Goal: Find specific page/section: Find specific page/section

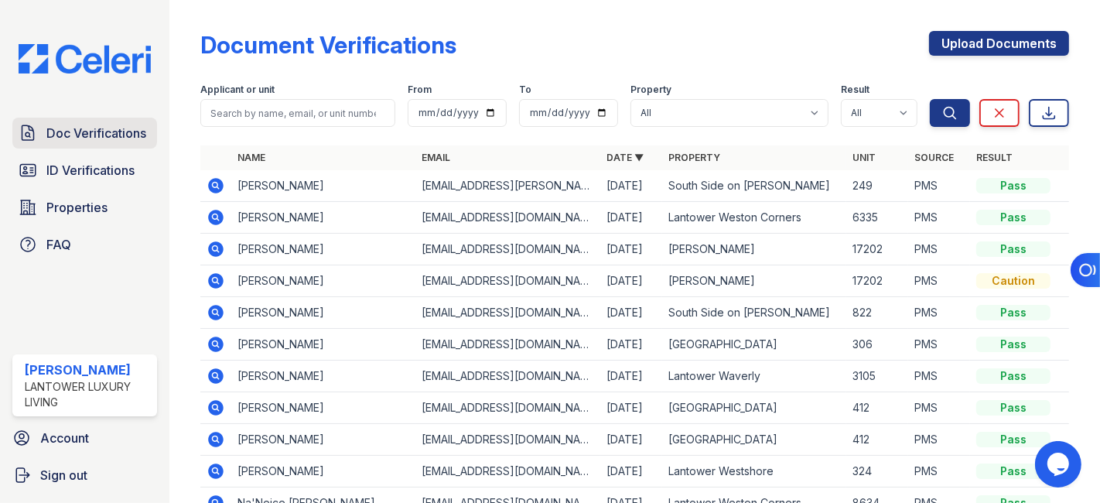
click at [104, 140] on span "Doc Verifications" at bounding box center [96, 133] width 100 height 19
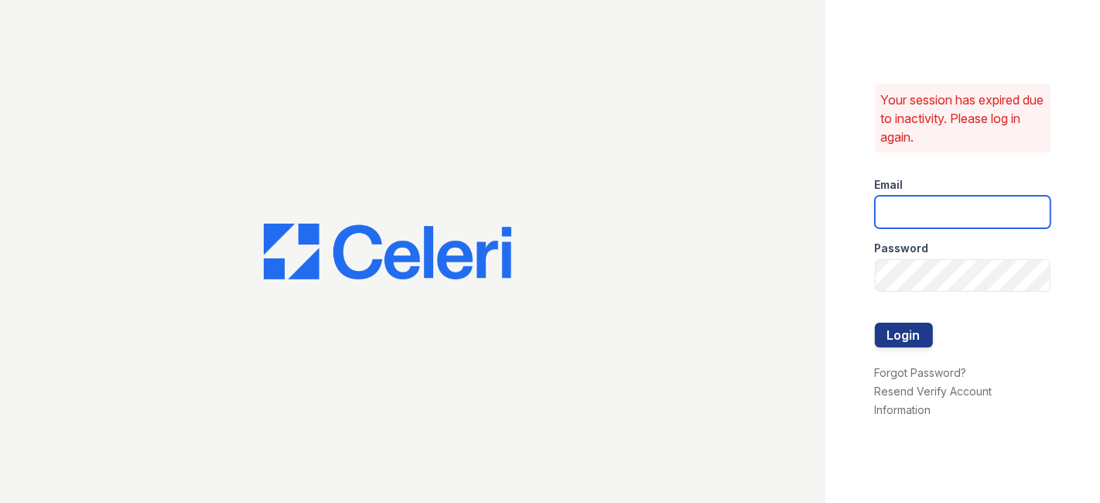
type input "cruiz@lantowerliving.com"
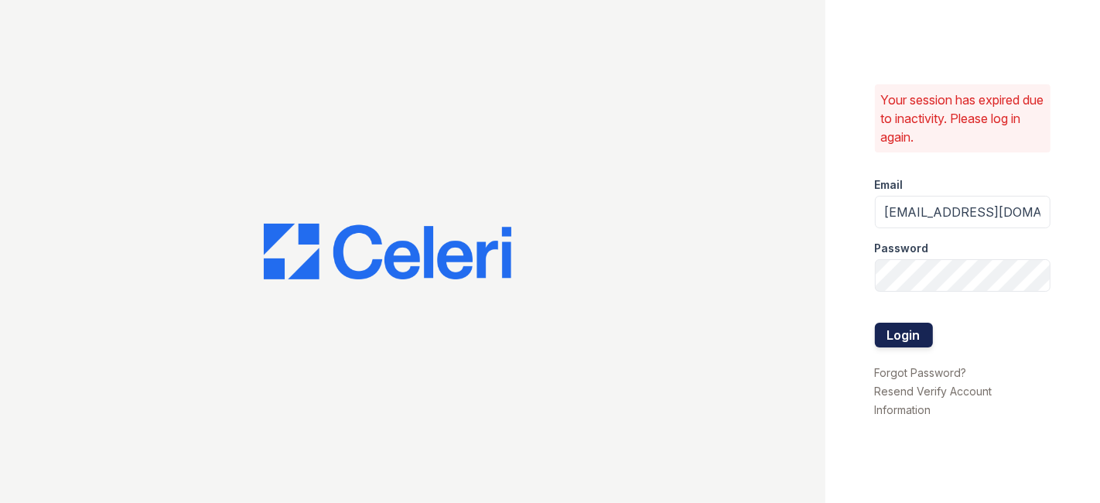
click at [893, 341] on button "Login" at bounding box center [904, 335] width 58 height 25
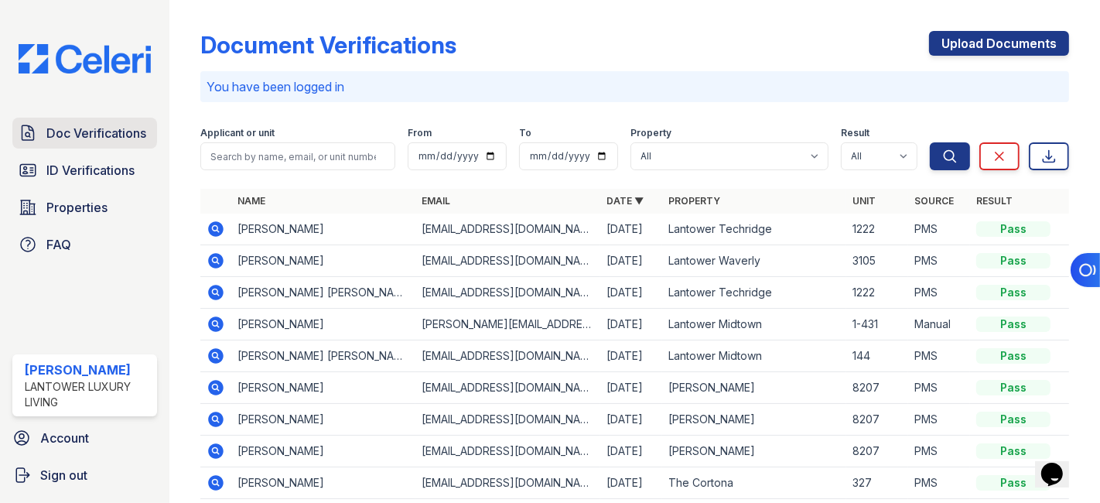
click at [118, 133] on span "Doc Verifications" at bounding box center [96, 133] width 100 height 19
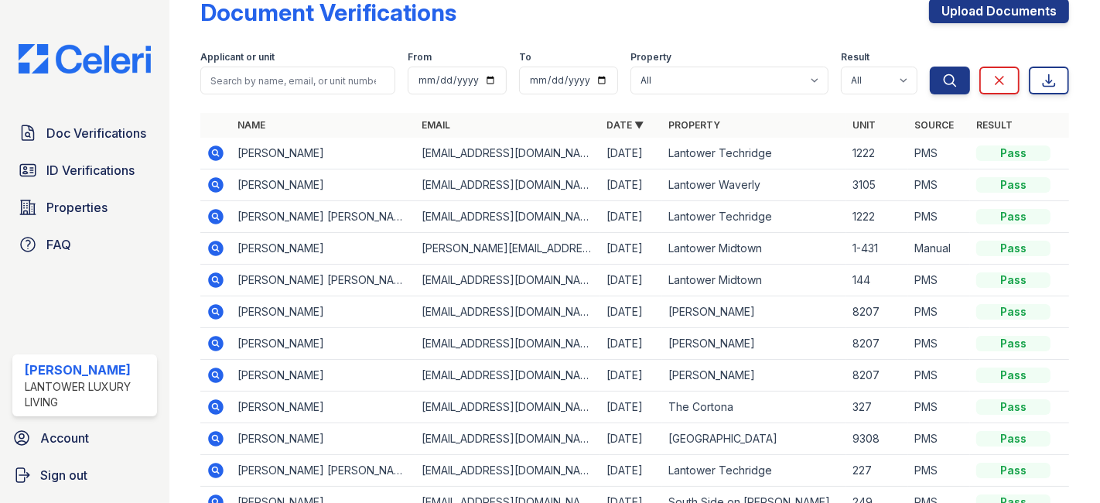
scroll to position [33, 0]
